Goal: Register for event/course

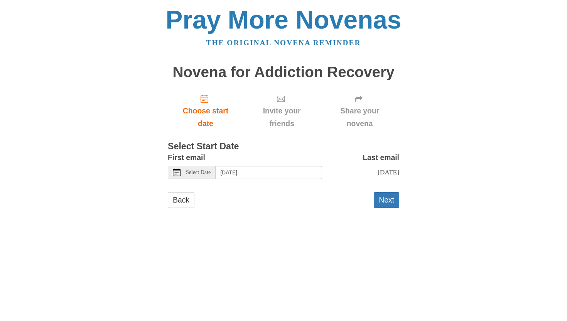
click at [178, 173] on icon at bounding box center [177, 172] width 8 height 8
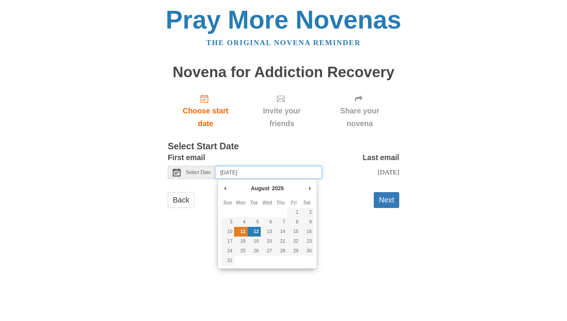
type input "[DATE]"
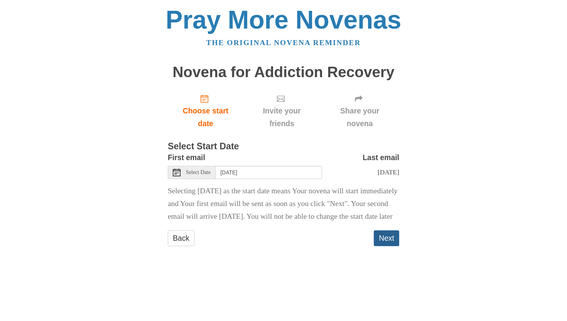
click at [387, 246] on button "Next" at bounding box center [385, 238] width 25 height 16
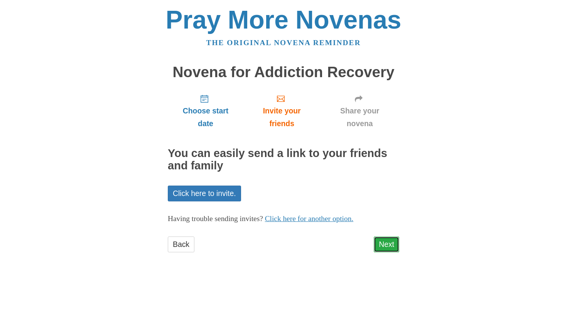
click at [384, 244] on link "Next" at bounding box center [385, 244] width 25 height 16
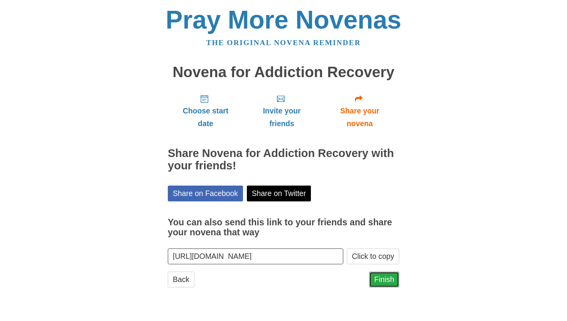
click at [385, 279] on link "Finish" at bounding box center [384, 279] width 30 height 16
